Goal: Navigation & Orientation: Find specific page/section

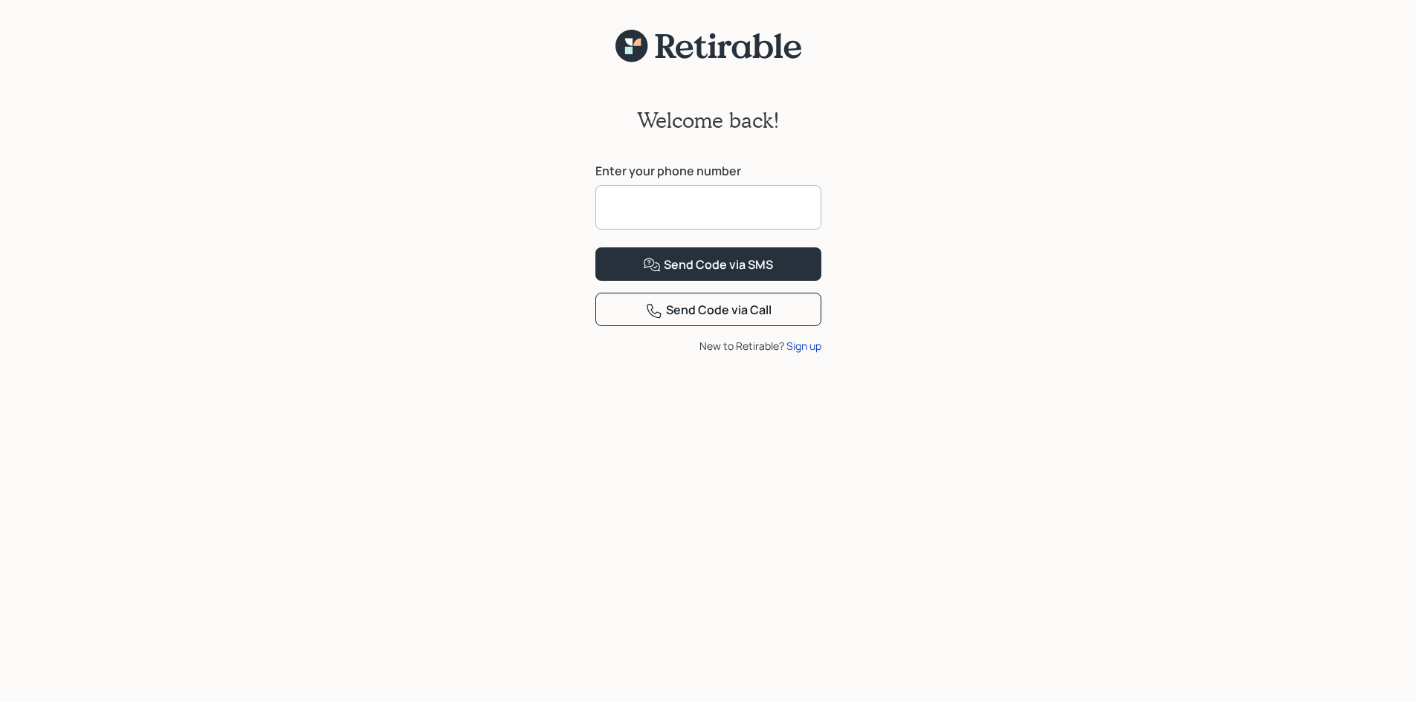
click at [661, 207] on input at bounding box center [708, 207] width 226 height 45
click at [630, 201] on input at bounding box center [708, 207] width 226 height 45
type input "**********"
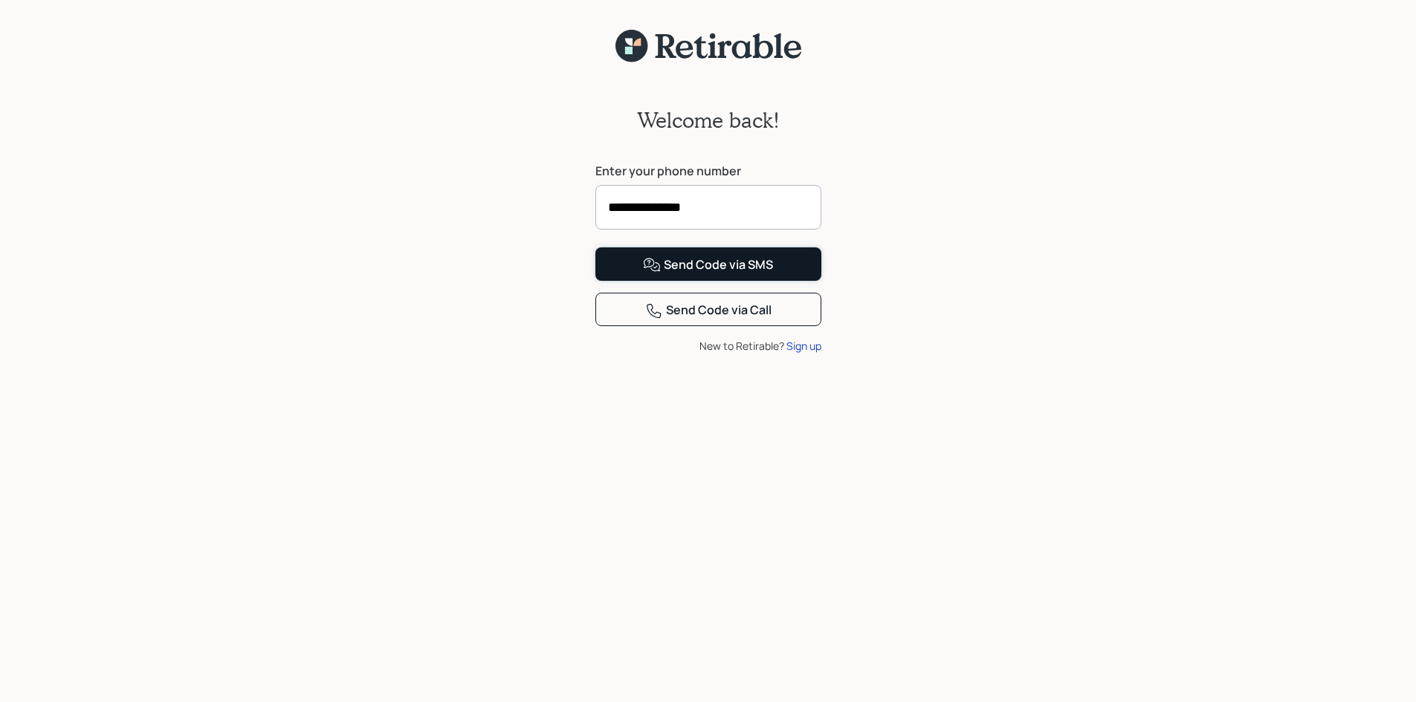
click at [724, 274] on div "Send Code via SMS" at bounding box center [708, 265] width 130 height 18
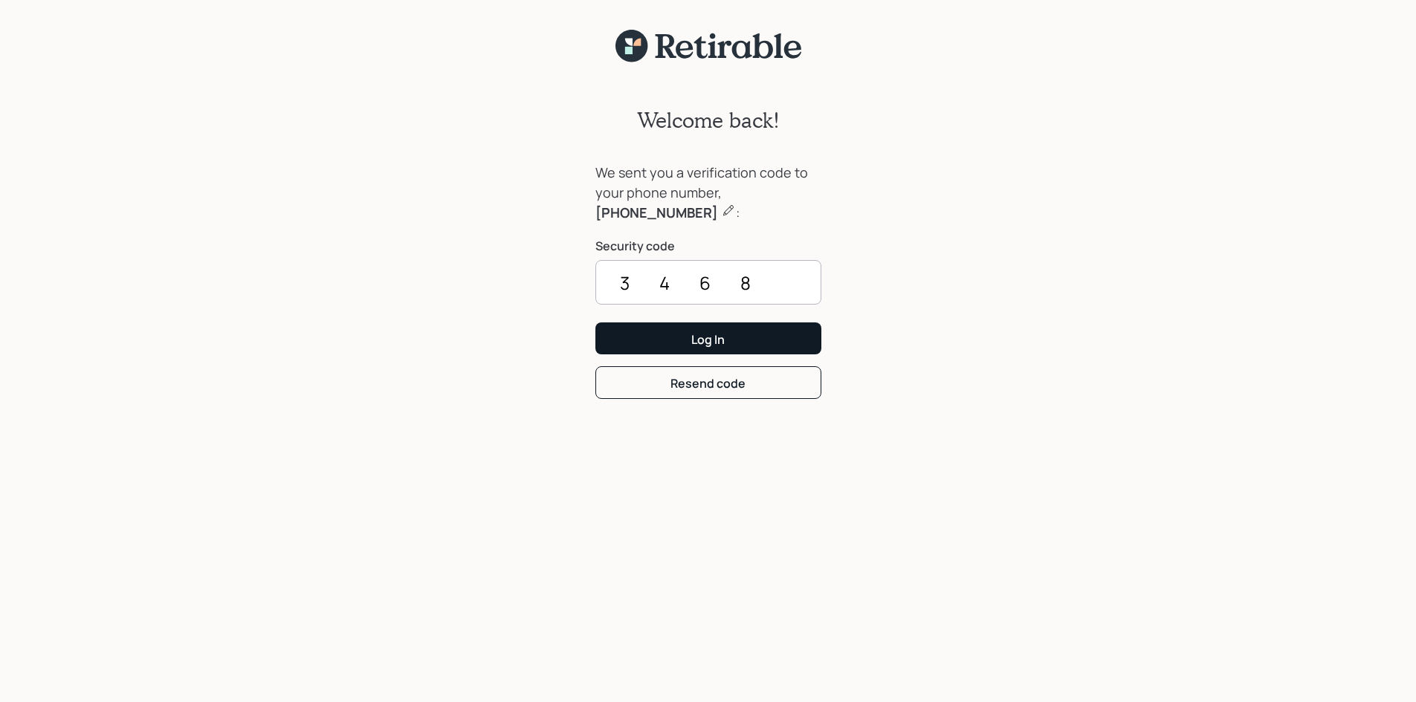
type input "3468"
click at [682, 340] on button "Log In" at bounding box center [708, 339] width 226 height 32
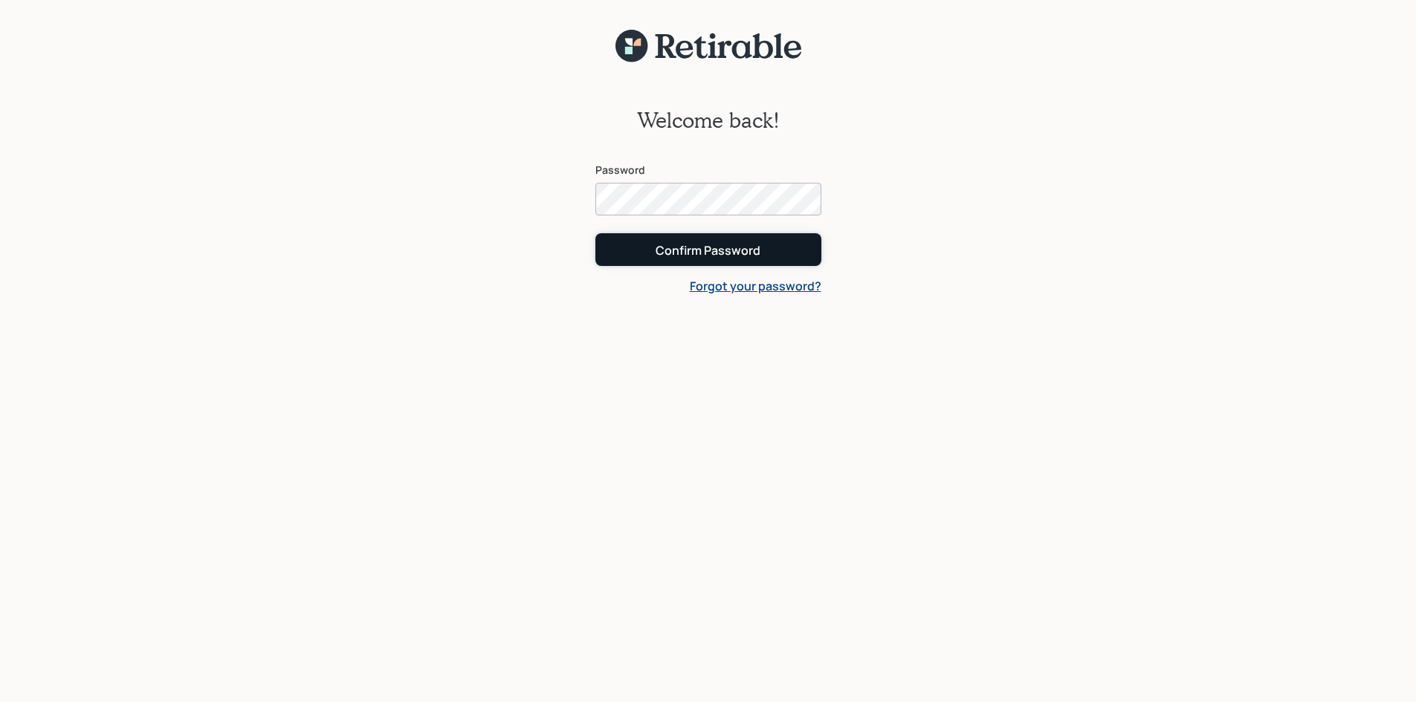
click at [691, 257] on div "Confirm Password" at bounding box center [708, 250] width 105 height 16
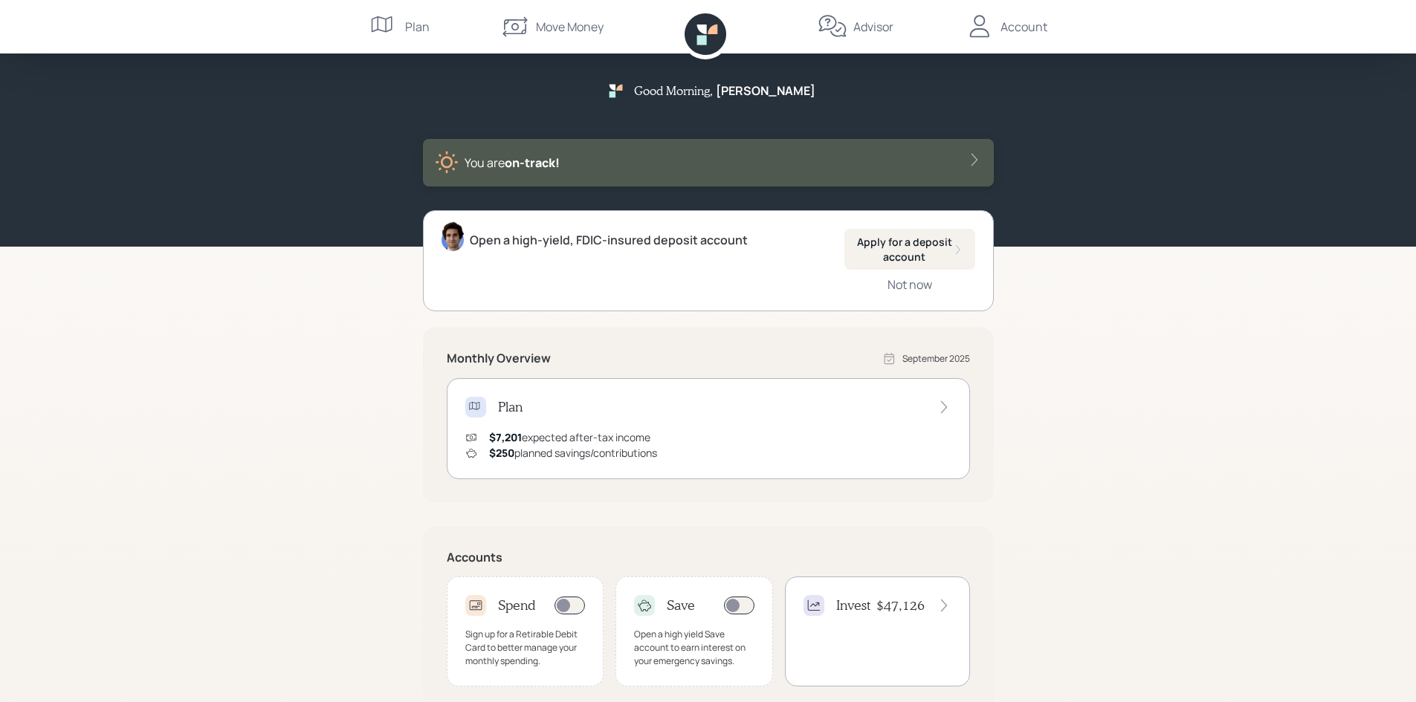
click at [573, 27] on div "Move Money" at bounding box center [570, 27] width 68 height 18
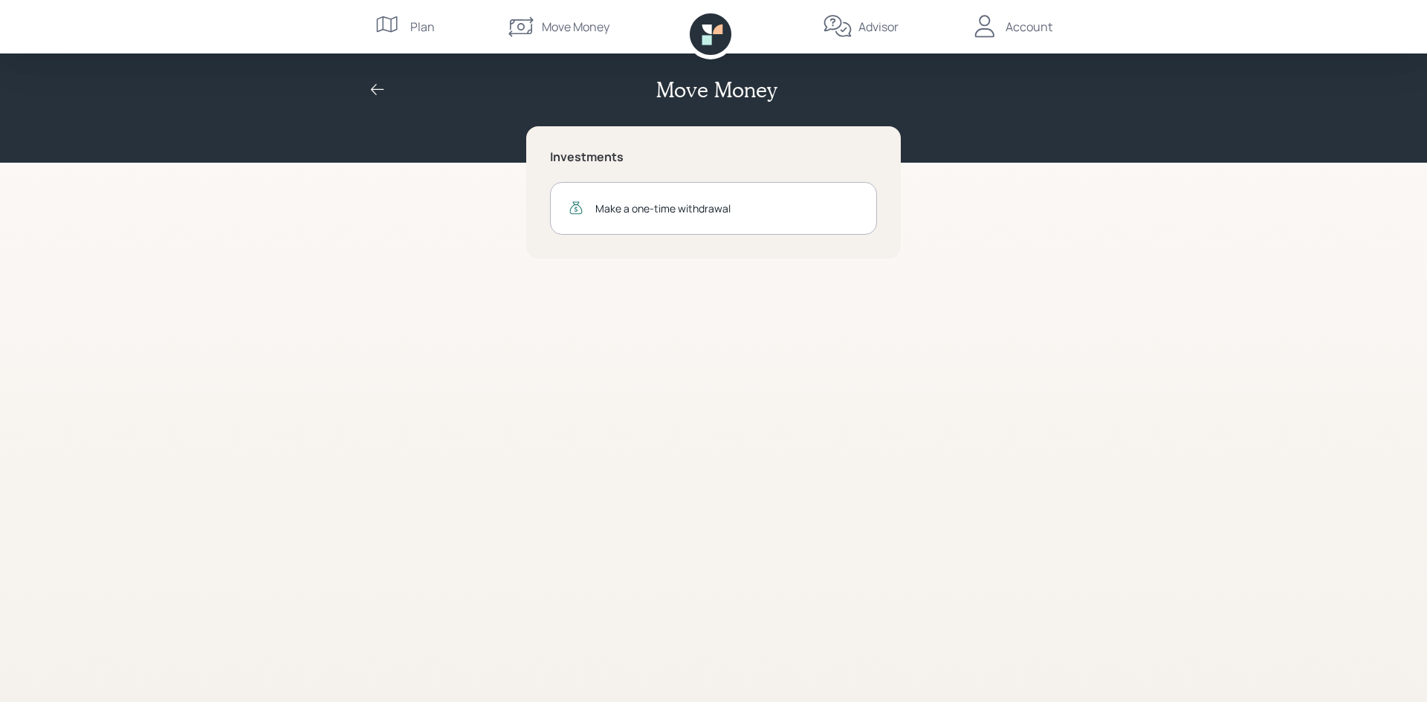
click at [420, 30] on div "Plan" at bounding box center [422, 27] width 25 height 18
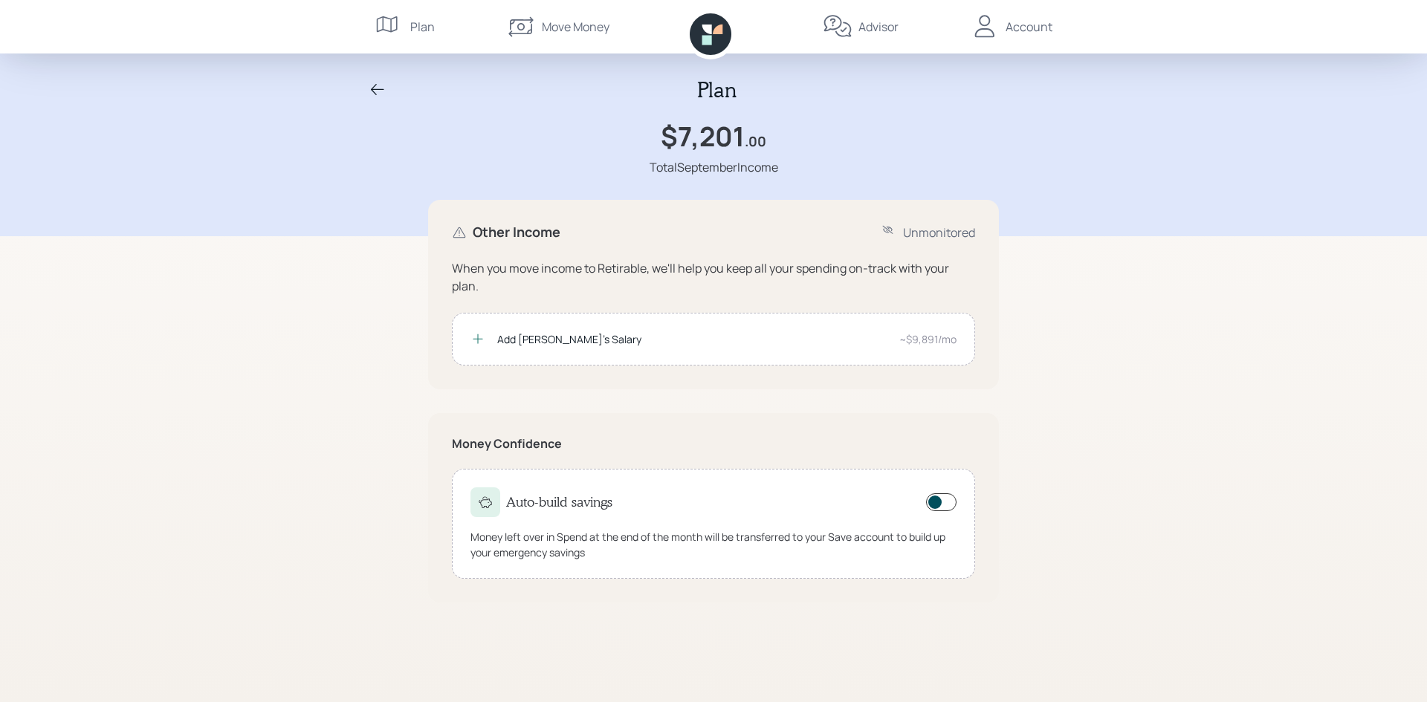
click at [1007, 28] on div "Account" at bounding box center [1029, 27] width 47 height 18
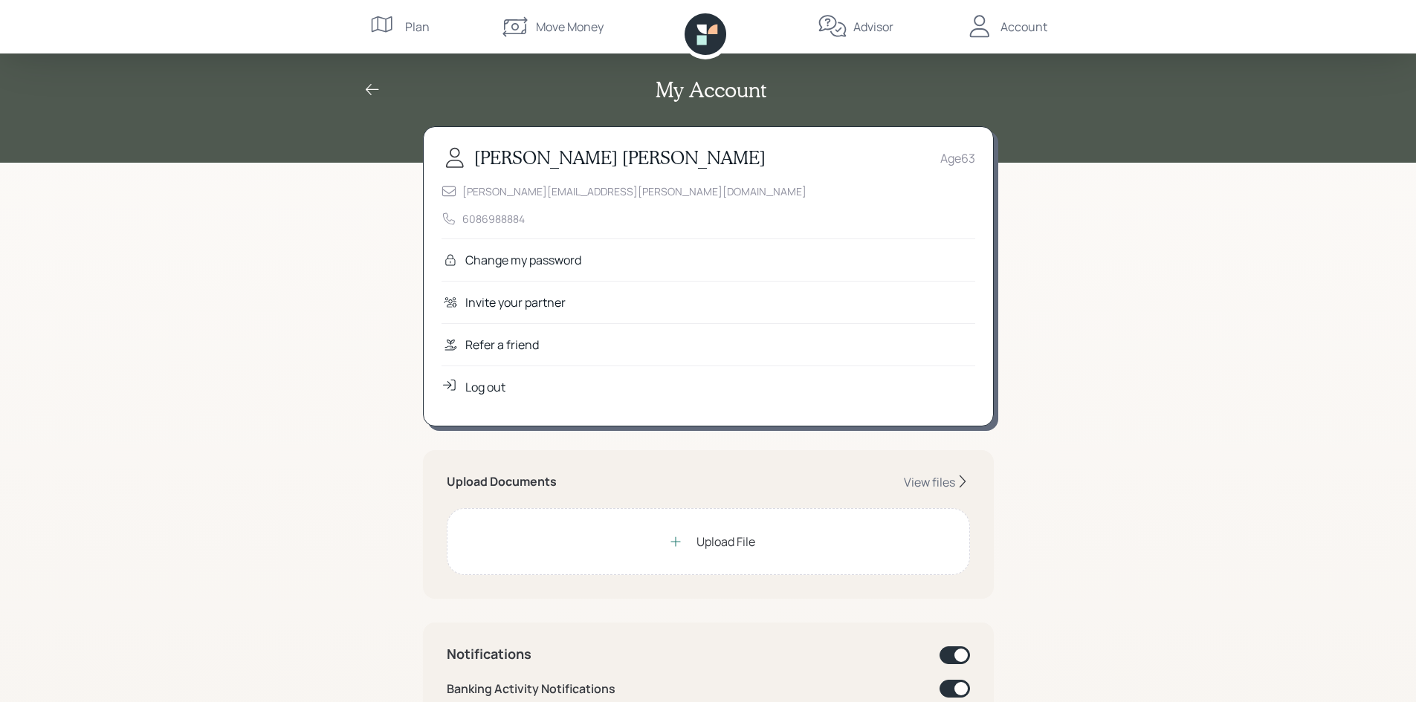
click at [402, 30] on div "Plan" at bounding box center [399, 27] width 60 height 54
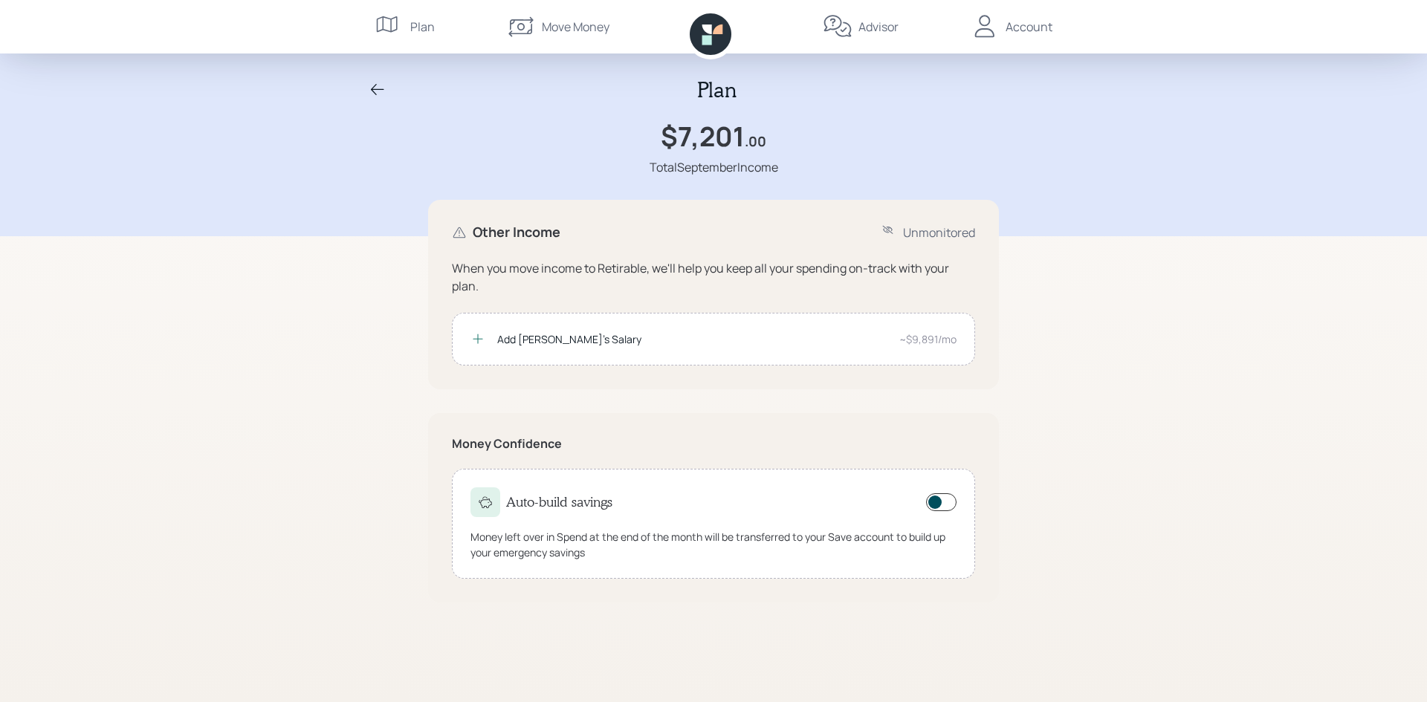
click at [375, 92] on icon at bounding box center [378, 90] width 18 height 18
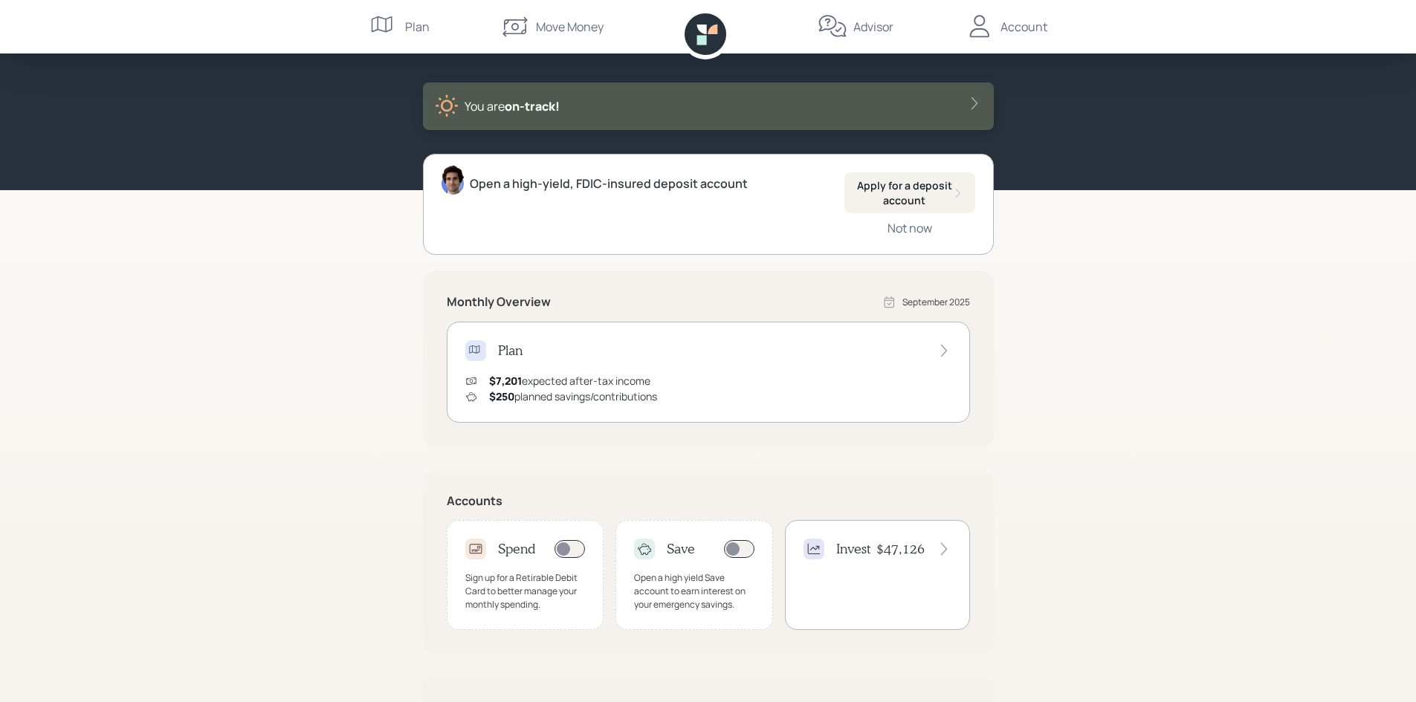
scroll to position [215, 0]
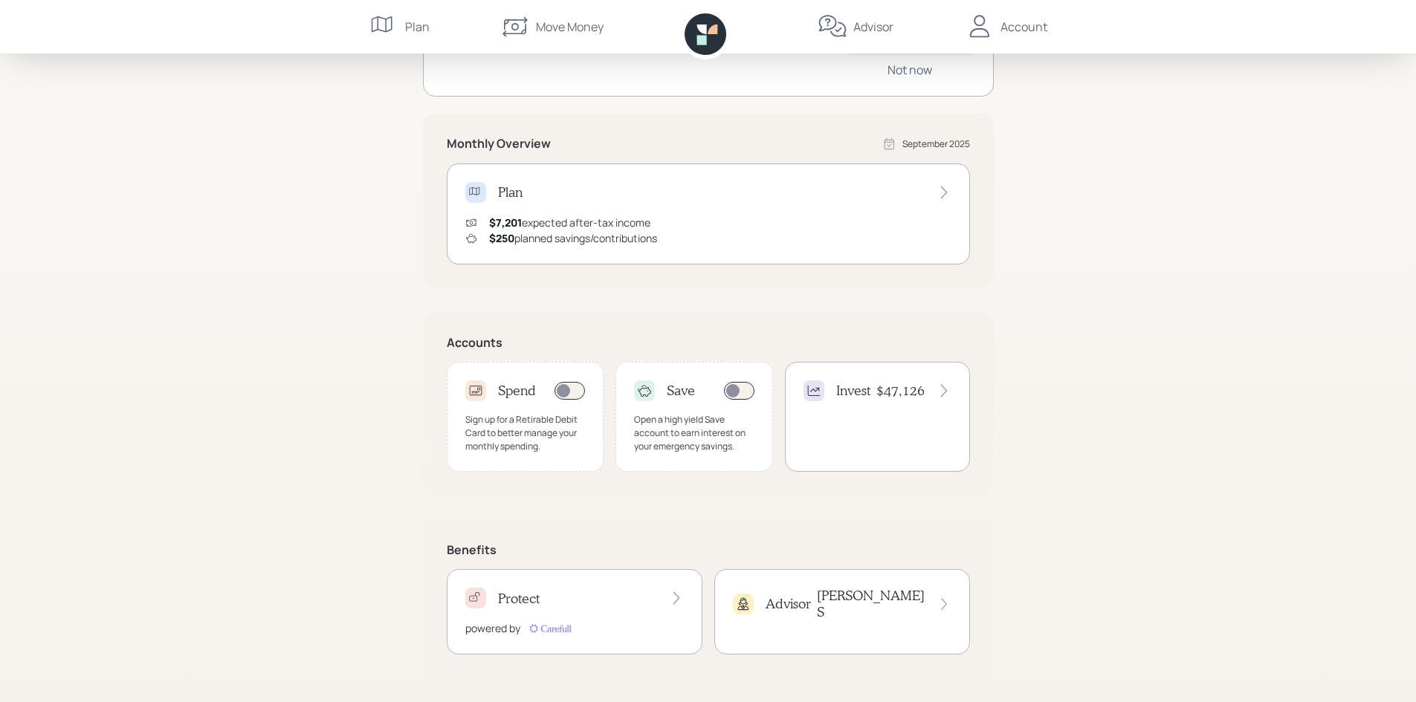
click at [883, 390] on h4 "$47,126" at bounding box center [900, 391] width 48 height 16
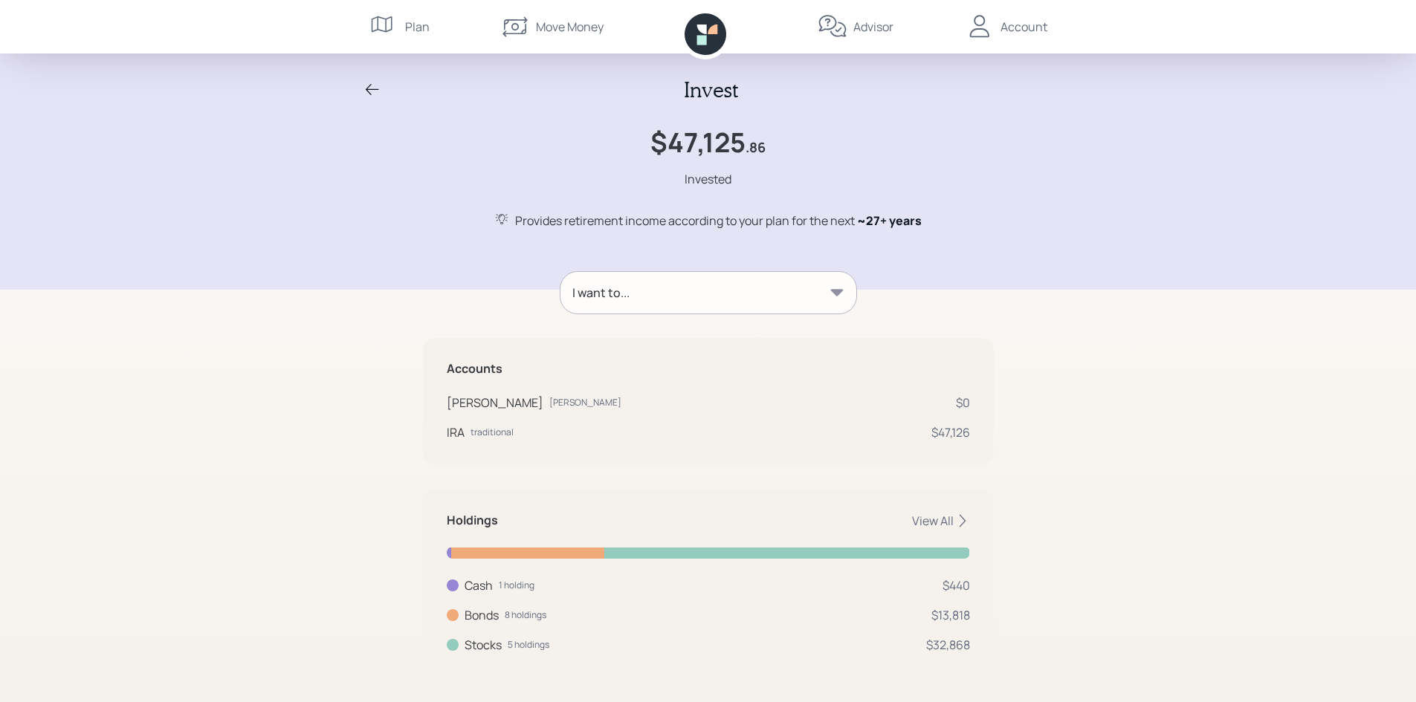
scroll to position [17, 0]
